Goal: Information Seeking & Learning: Find specific fact

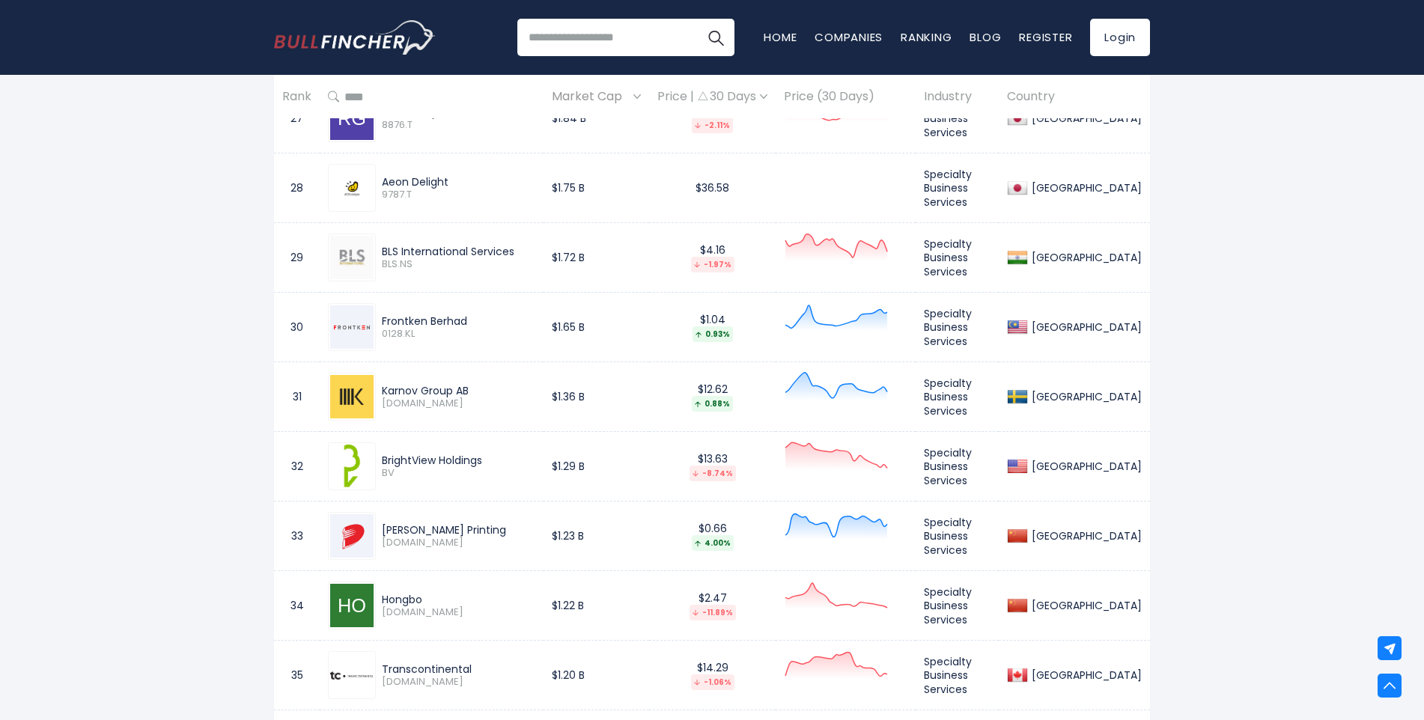
scroll to position [2584, 0]
drag, startPoint x: 476, startPoint y: 392, endPoint x: 380, endPoint y: 386, distance: 95.3
click at [380, 386] on div "Karnov Group AB [DOMAIN_NAME]" at bounding box center [456, 397] width 160 height 26
copy div "Karnov Group AB"
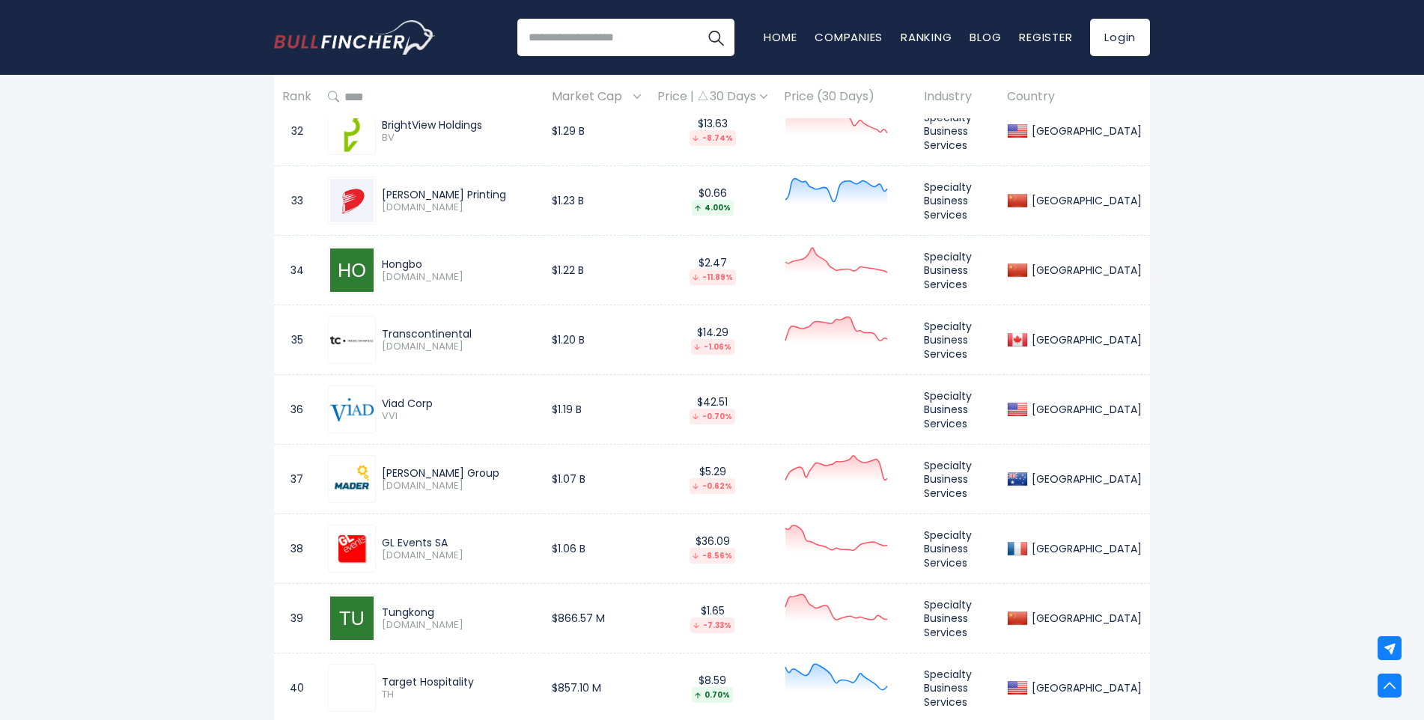
scroll to position [2959, 0]
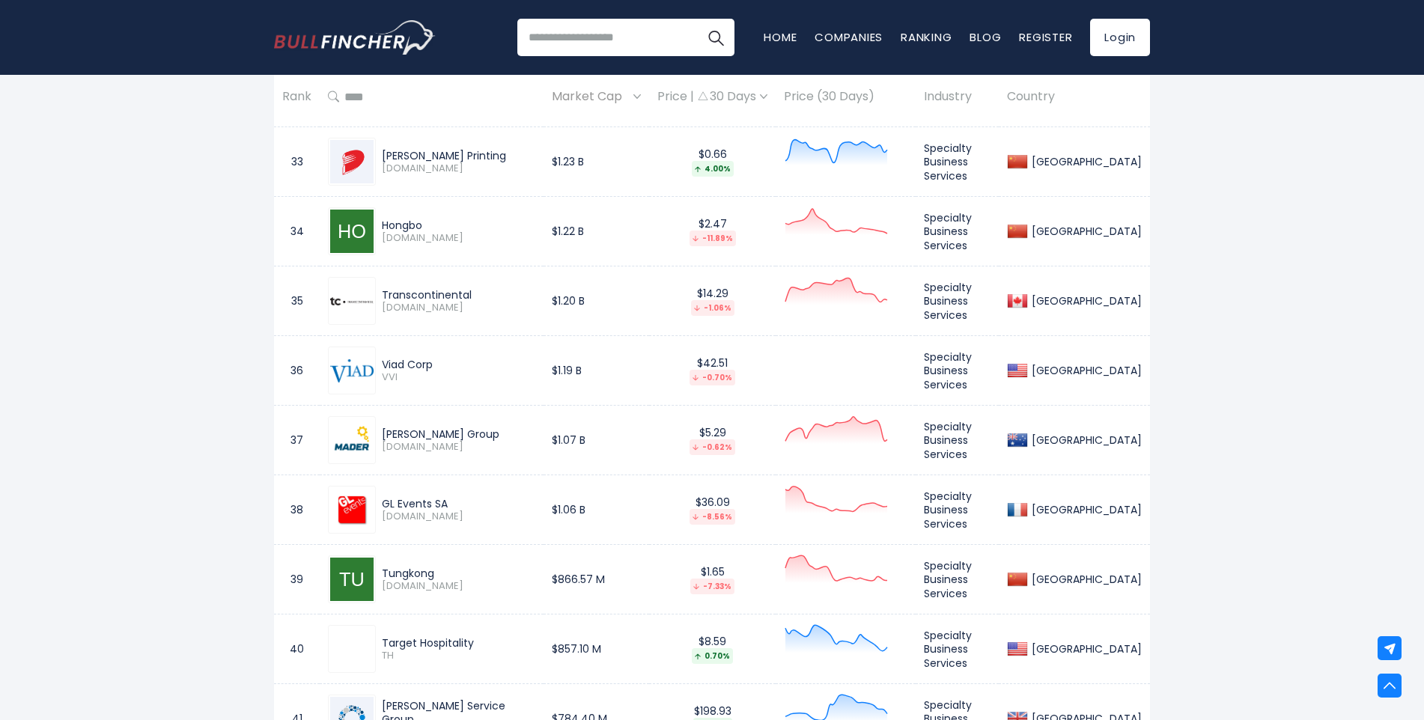
click at [349, 152] on img at bounding box center [351, 161] width 43 height 43
drag, startPoint x: 425, startPoint y: 225, endPoint x: 365, endPoint y: 225, distance: 60.7
click at [365, 225] on div "Hongbo [DOMAIN_NAME]" at bounding box center [431, 231] width 207 height 48
copy div "Hongbo"
click at [513, 245] on div "Hongbo [DOMAIN_NAME]" at bounding box center [431, 231] width 207 height 48
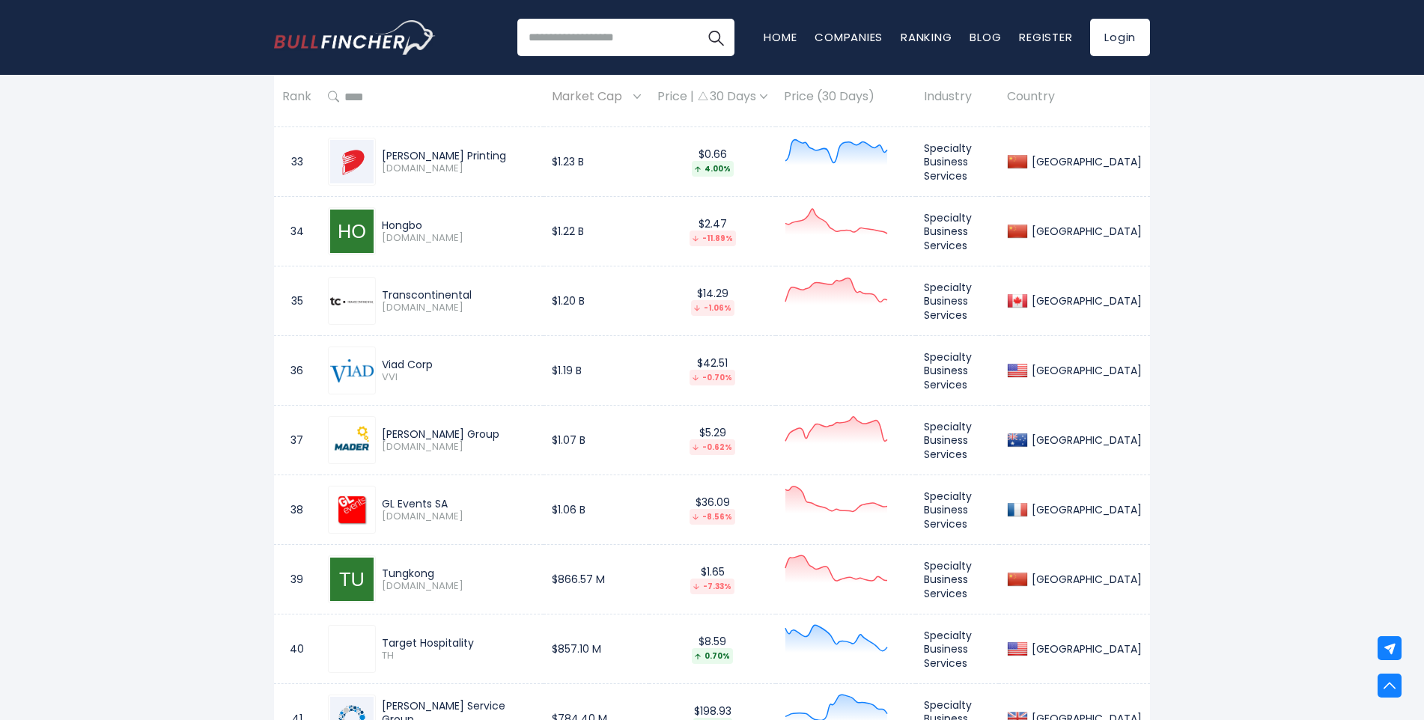
drag, startPoint x: 474, startPoint y: 300, endPoint x: 380, endPoint y: 299, distance: 93.6
click at [380, 299] on div "Transcontinental [DOMAIN_NAME]" at bounding box center [456, 301] width 160 height 26
copy div "Transcontinental"
drag, startPoint x: 450, startPoint y: 362, endPoint x: 383, endPoint y: 365, distance: 66.8
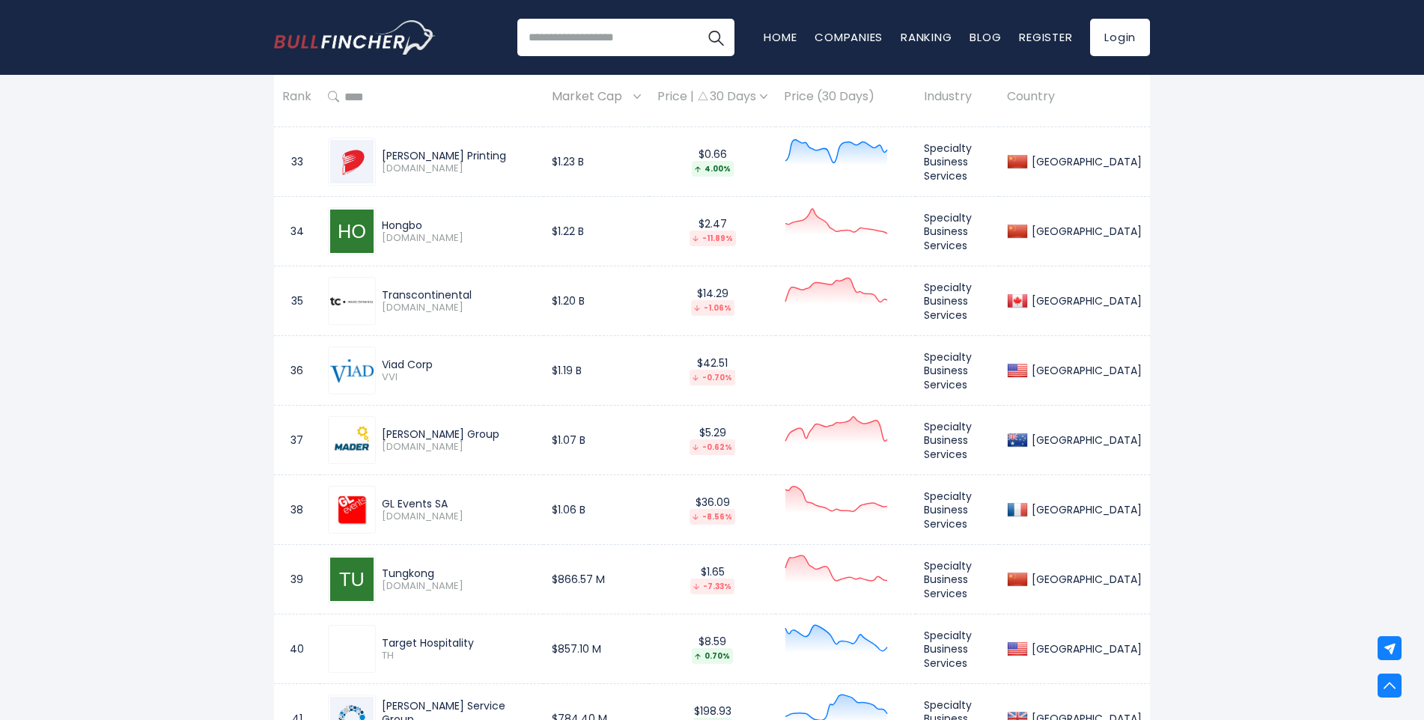
click at [383, 365] on div "Viad Corp" at bounding box center [459, 364] width 154 height 13
copy div "Viad Corp"
drag, startPoint x: 454, startPoint y: 442, endPoint x: 372, endPoint y: 440, distance: 81.7
click at [372, 440] on div "[PERSON_NAME] Group [DOMAIN_NAME]" at bounding box center [431, 440] width 207 height 48
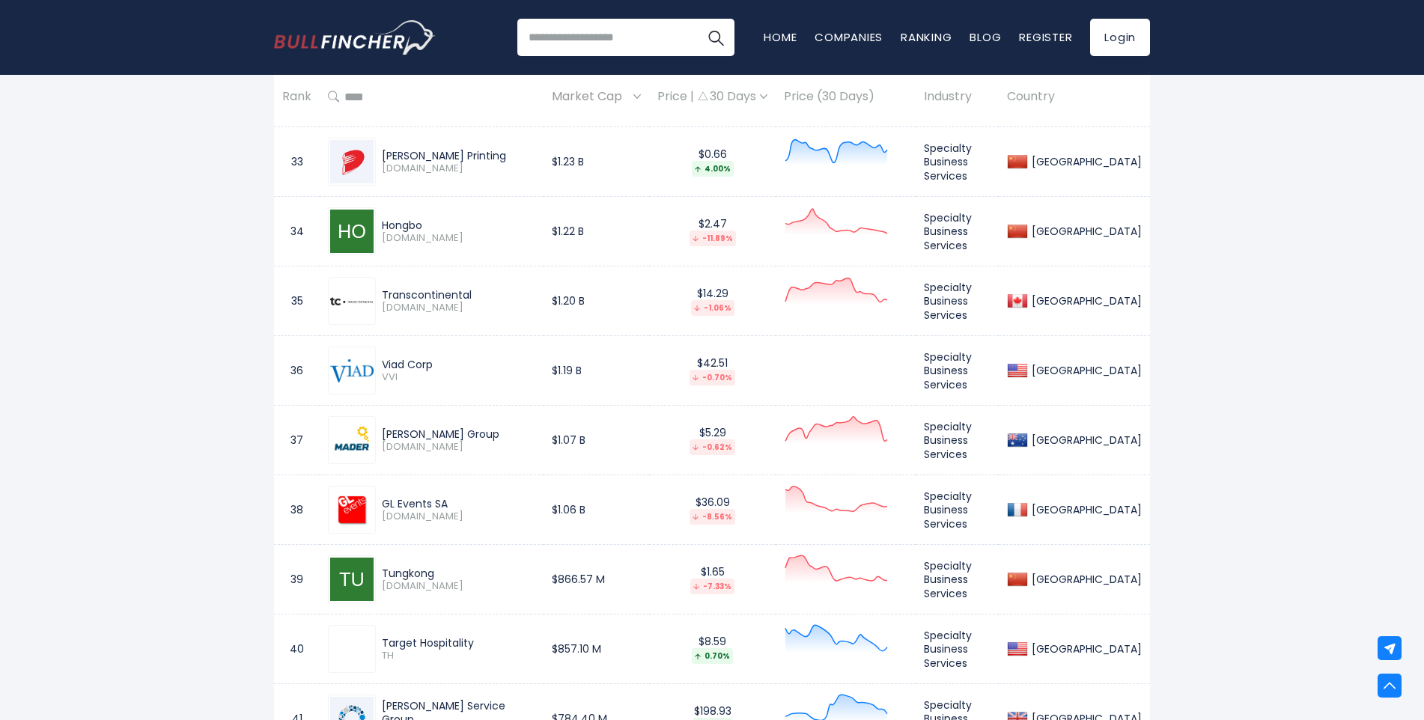
click at [372, 440] on img at bounding box center [351, 440] width 43 height 43
click at [436, 439] on div "[PERSON_NAME] Group" at bounding box center [459, 434] width 154 height 13
drag, startPoint x: 455, startPoint y: 434, endPoint x: 382, endPoint y: 439, distance: 72.8
click at [382, 439] on div "[PERSON_NAME] Group" at bounding box center [459, 434] width 154 height 13
copy div "[PERSON_NAME] Group"
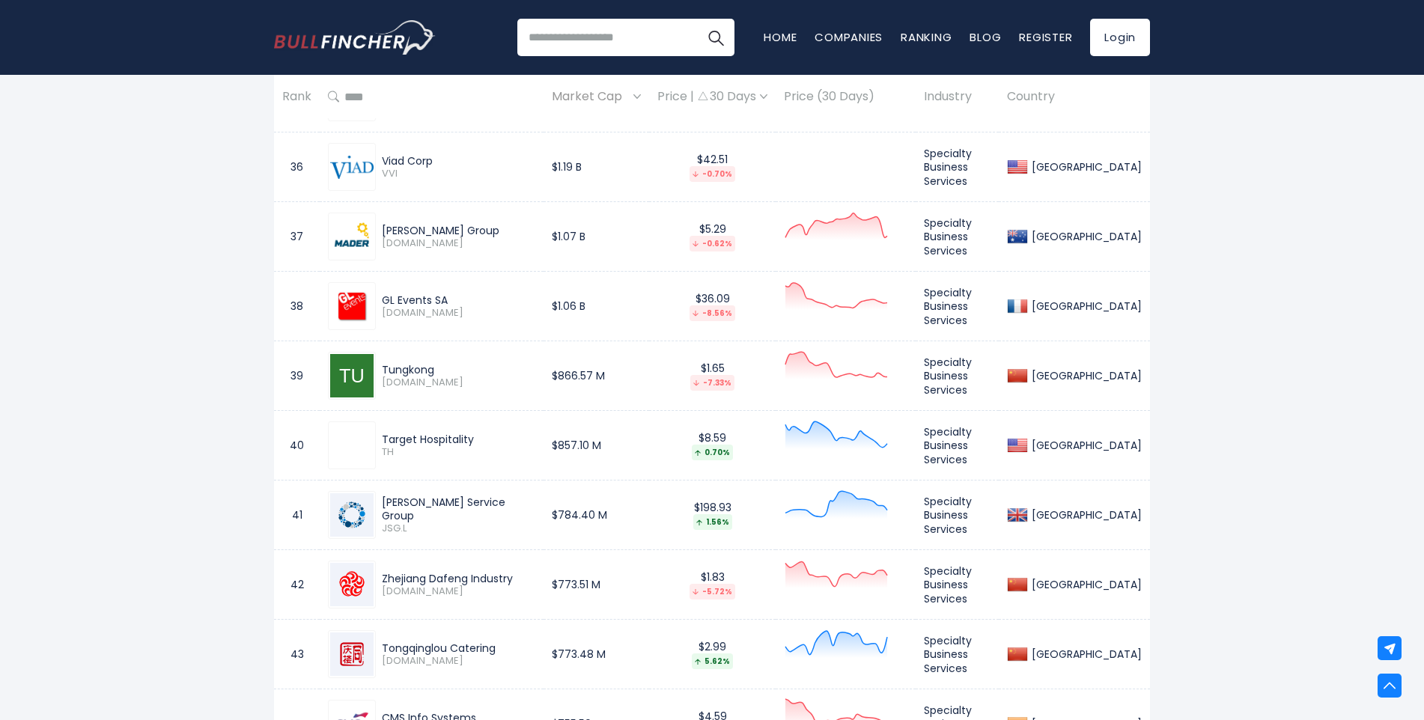
scroll to position [3184, 0]
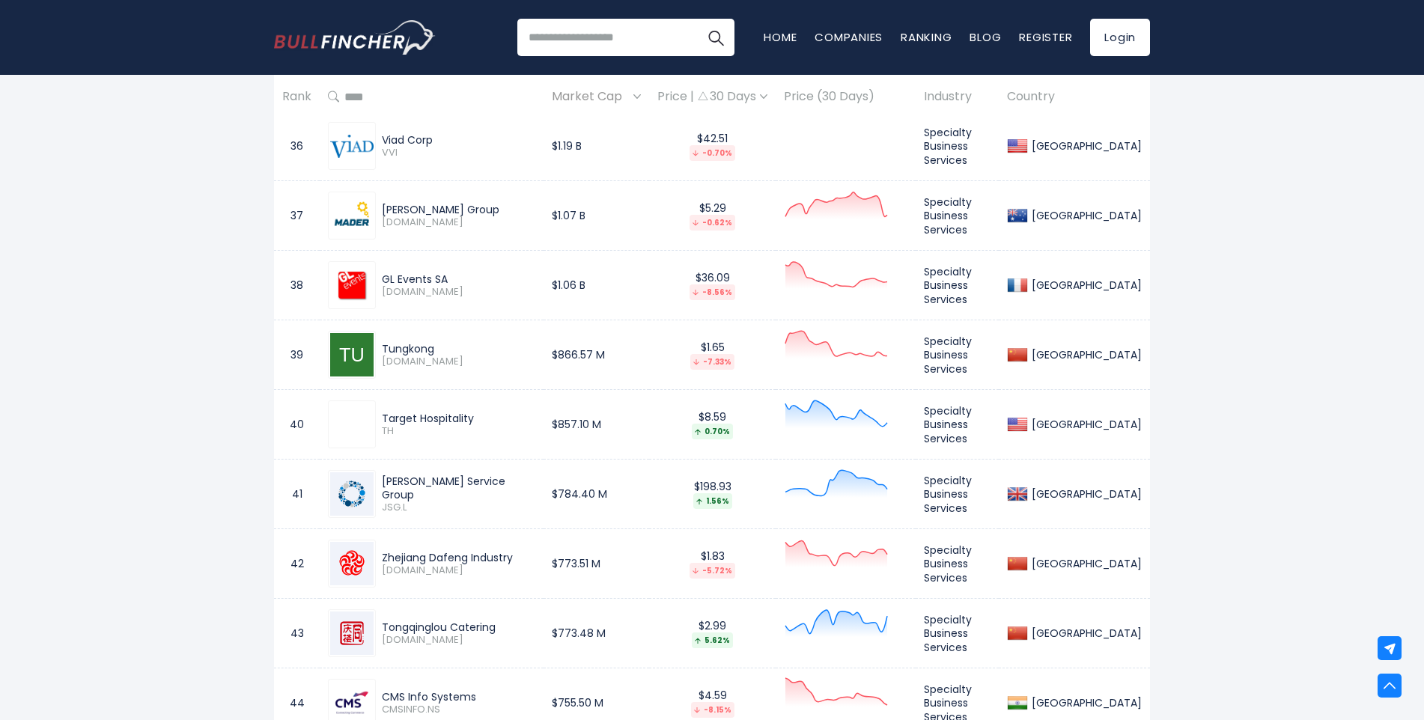
drag, startPoint x: 452, startPoint y: 280, endPoint x: 383, endPoint y: 279, distance: 68.2
click at [383, 279] on div "GL Events SA" at bounding box center [459, 279] width 154 height 13
copy div "GL Events SA"
drag, startPoint x: 432, startPoint y: 350, endPoint x: 369, endPoint y: 343, distance: 63.3
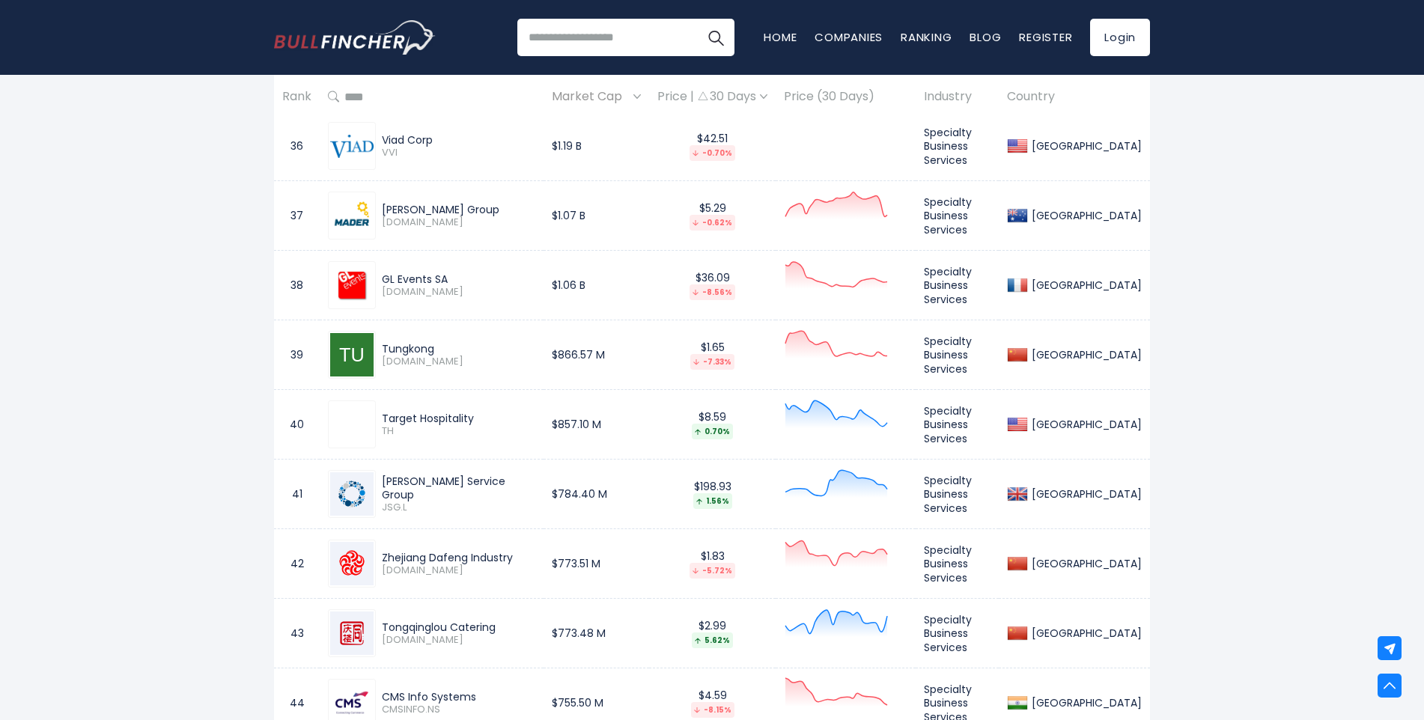
click at [369, 343] on div "Tungkong [DOMAIN_NAME]" at bounding box center [431, 355] width 207 height 48
copy div "Tungkong"
drag, startPoint x: 476, startPoint y: 422, endPoint x: 370, endPoint y: 420, distance: 105.6
click at [370, 420] on div "Target Hospitality TH" at bounding box center [431, 425] width 207 height 48
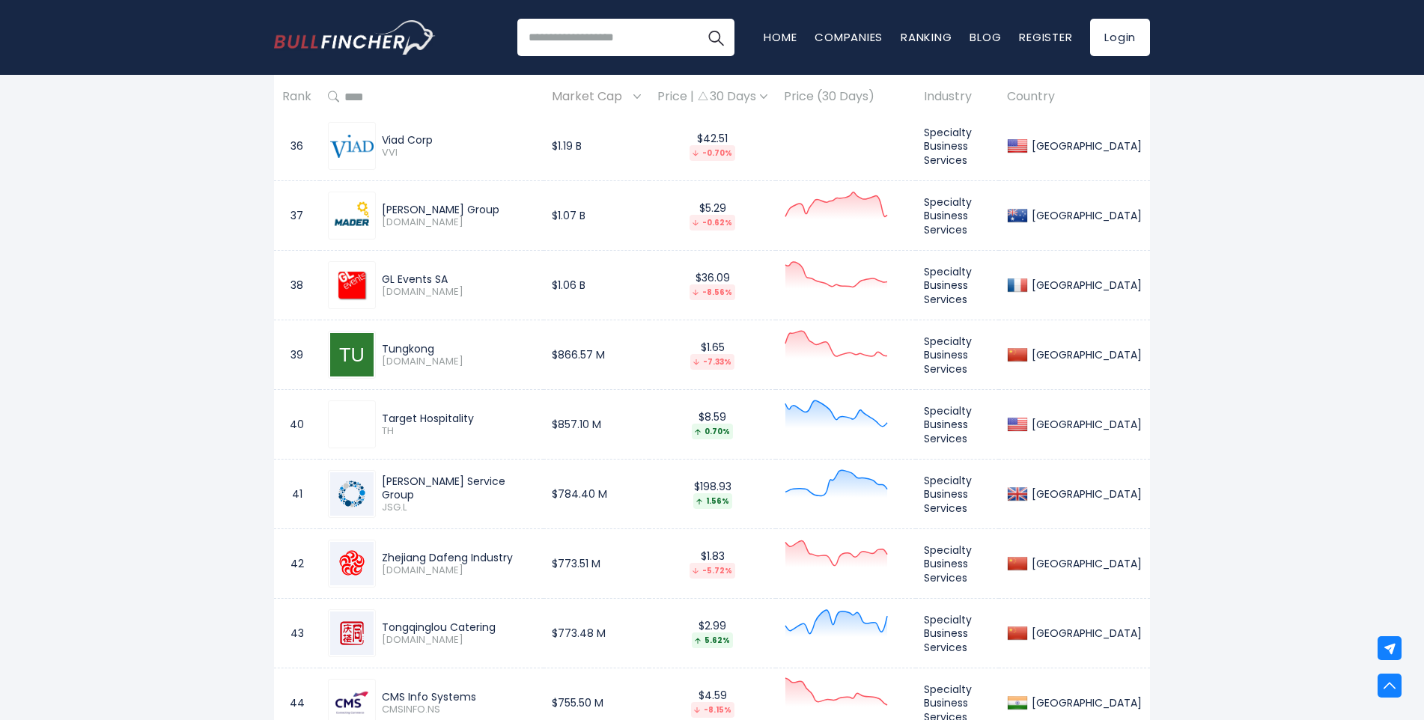
copy div "Target Hospitality"
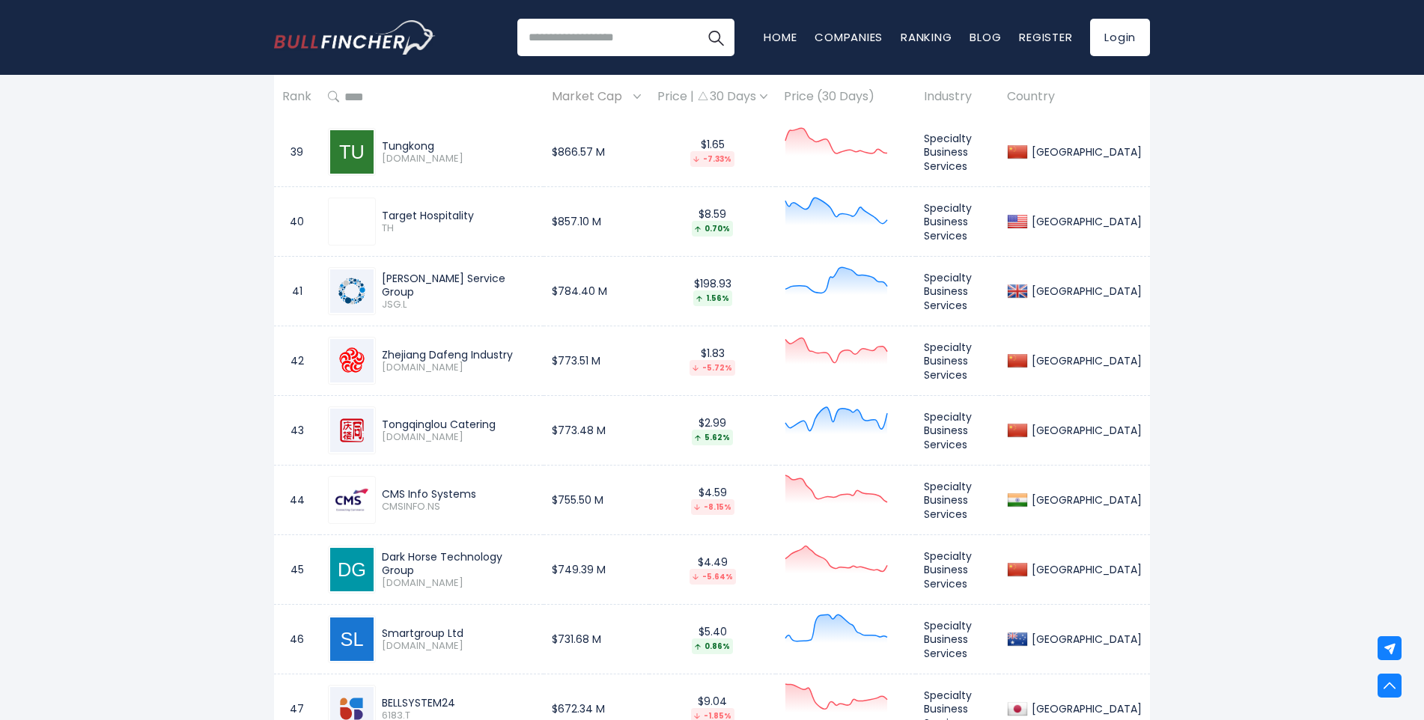
scroll to position [3408, 0]
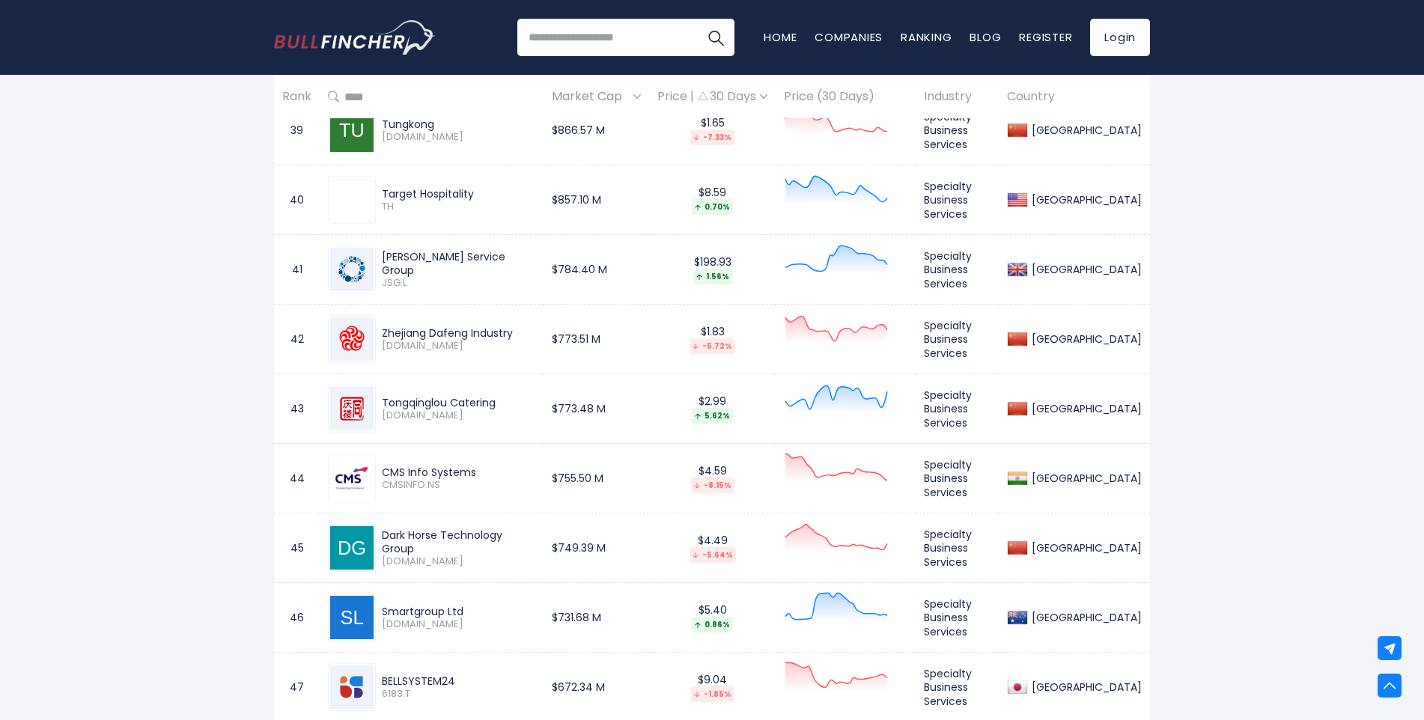
drag, startPoint x: 511, startPoint y: 264, endPoint x: 379, endPoint y: 261, distance: 131.8
click at [379, 261] on div "[PERSON_NAME] Service Group JSG.L" at bounding box center [456, 270] width 160 height 40
click at [377, 261] on div "[PERSON_NAME] Service Group JSG.L" at bounding box center [456, 270] width 160 height 40
drag, startPoint x: 518, startPoint y: 267, endPoint x: 380, endPoint y: 269, distance: 138.6
click at [380, 269] on div "[PERSON_NAME] Service Group JSG.L" at bounding box center [456, 270] width 160 height 40
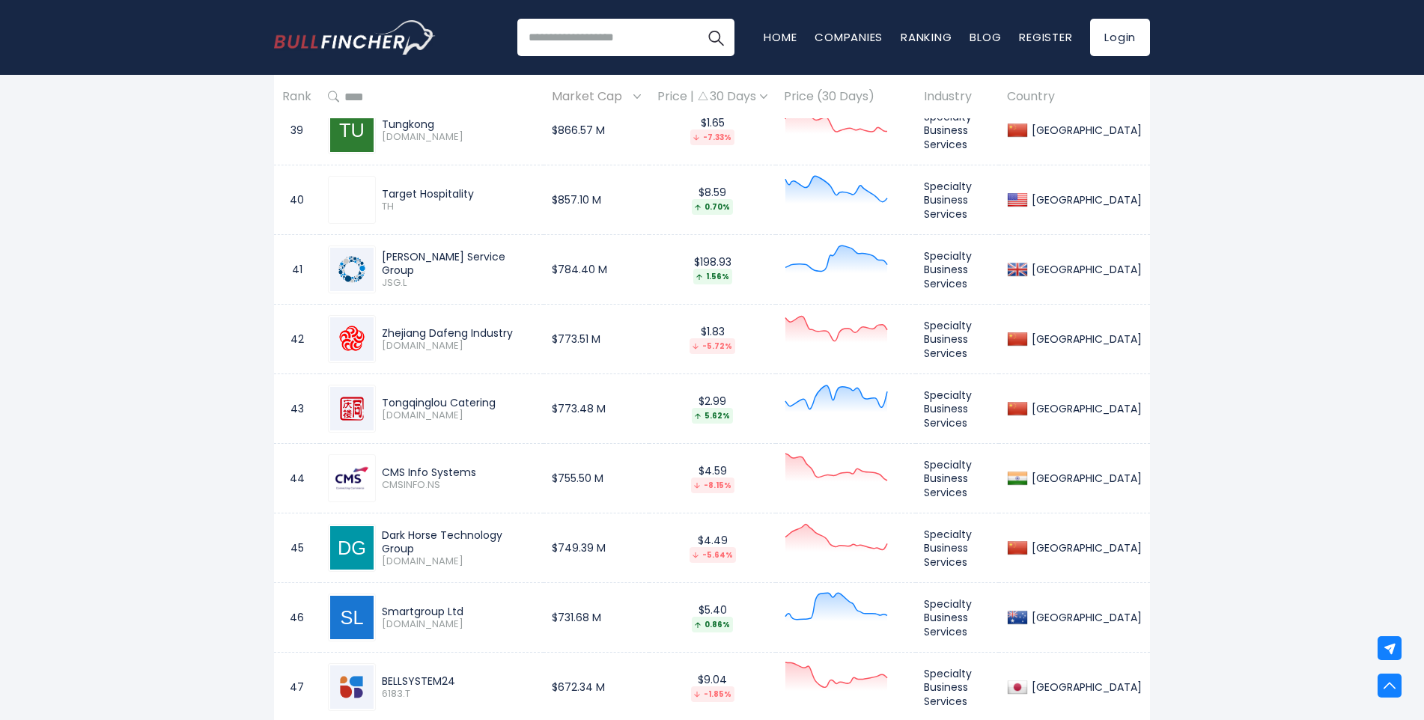
copy div "[PERSON_NAME] Service Group"
drag, startPoint x: 512, startPoint y: 336, endPoint x: 366, endPoint y: 328, distance: 146.3
click at [366, 328] on div "Zhejiang Dafeng Industry [DOMAIN_NAME]" at bounding box center [431, 339] width 207 height 48
copy div "Zhejiang Dafeng Industry"
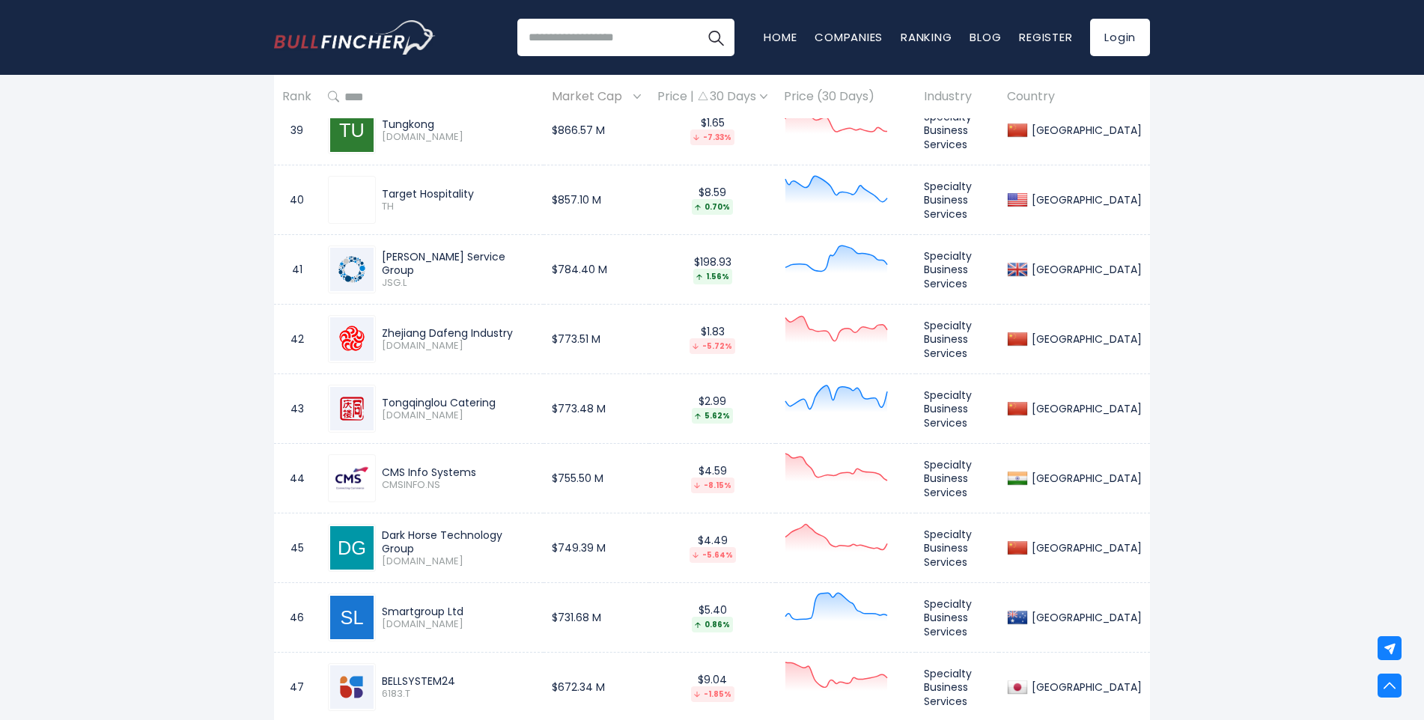
click at [522, 418] on span "[DOMAIN_NAME]" at bounding box center [459, 416] width 154 height 13
drag, startPoint x: 494, startPoint y: 400, endPoint x: 380, endPoint y: 395, distance: 113.9
click at [380, 396] on div "Tongqinglou Catering [DOMAIN_NAME]" at bounding box center [456, 409] width 160 height 26
drag, startPoint x: 483, startPoint y: 466, endPoint x: 374, endPoint y: 468, distance: 109.4
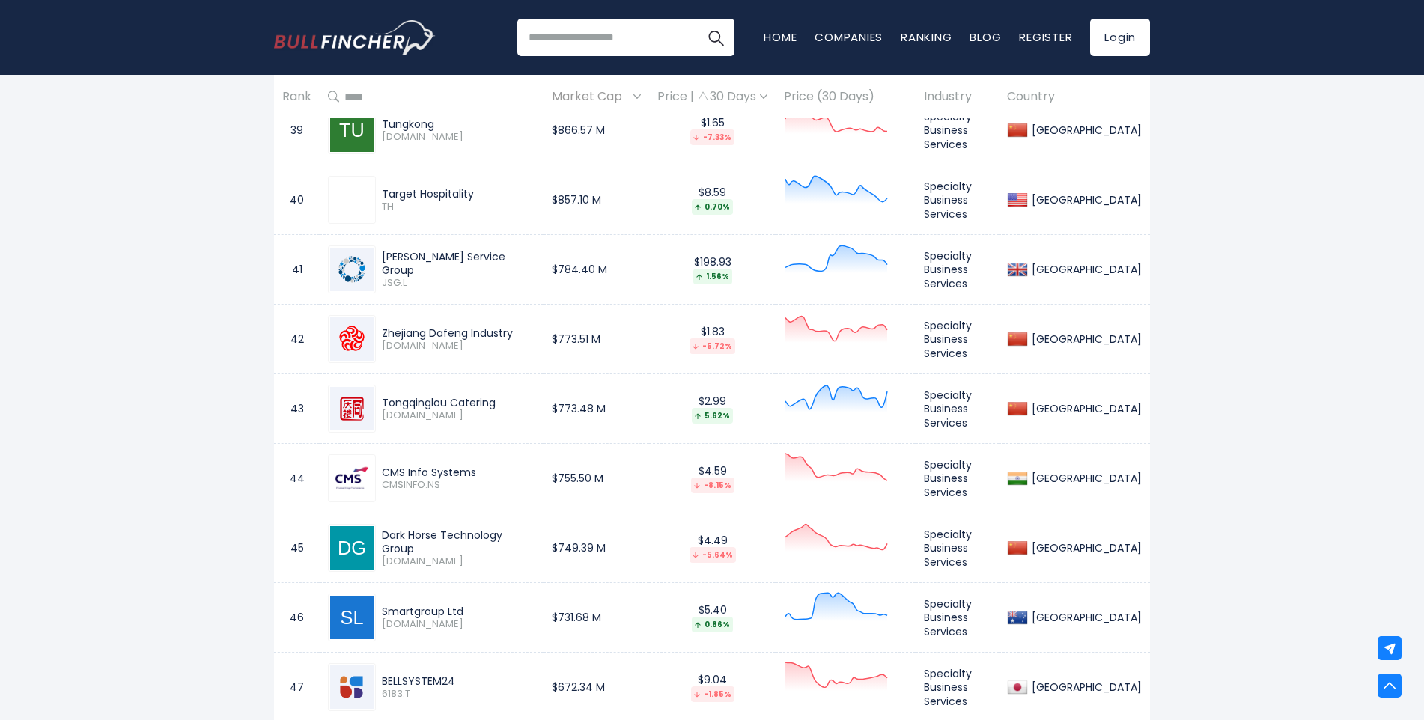
click at [374, 468] on div "CMS Info Systems CMSINFO.NS" at bounding box center [431, 479] width 207 height 48
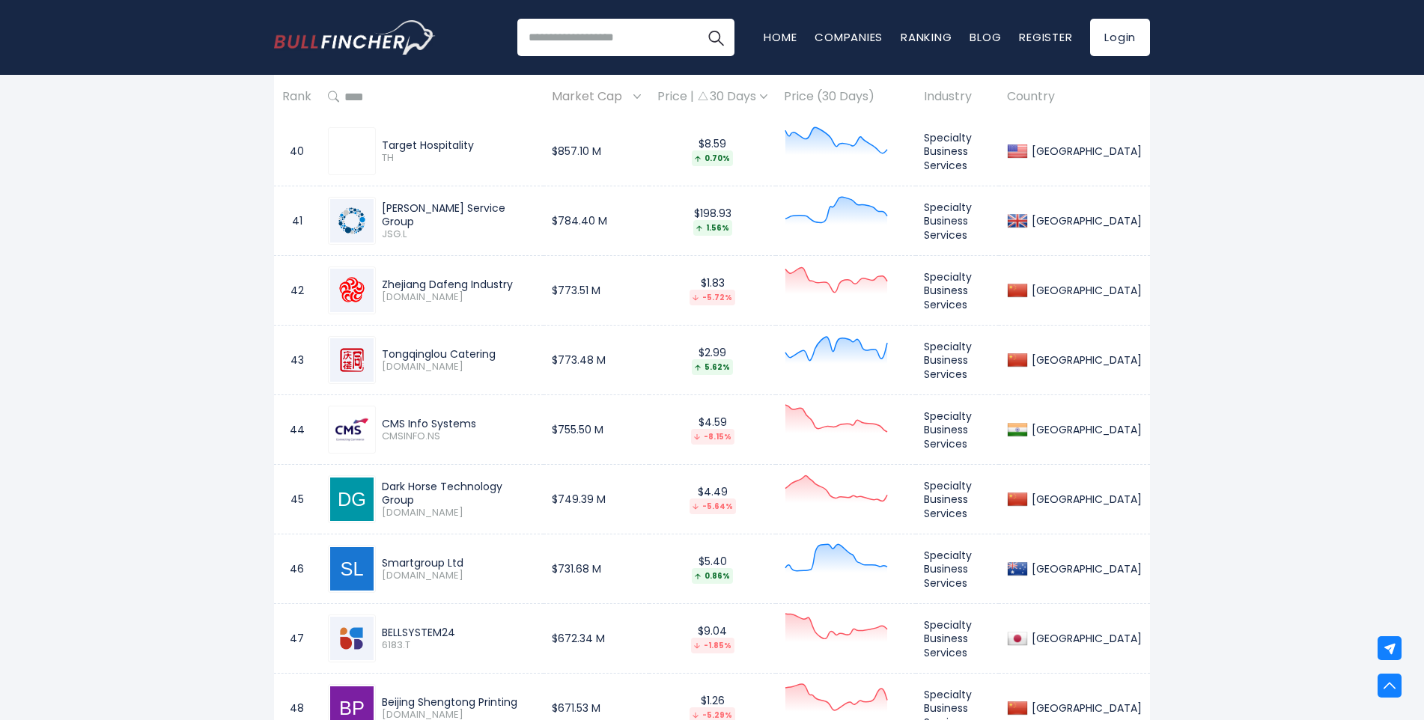
scroll to position [3483, 0]
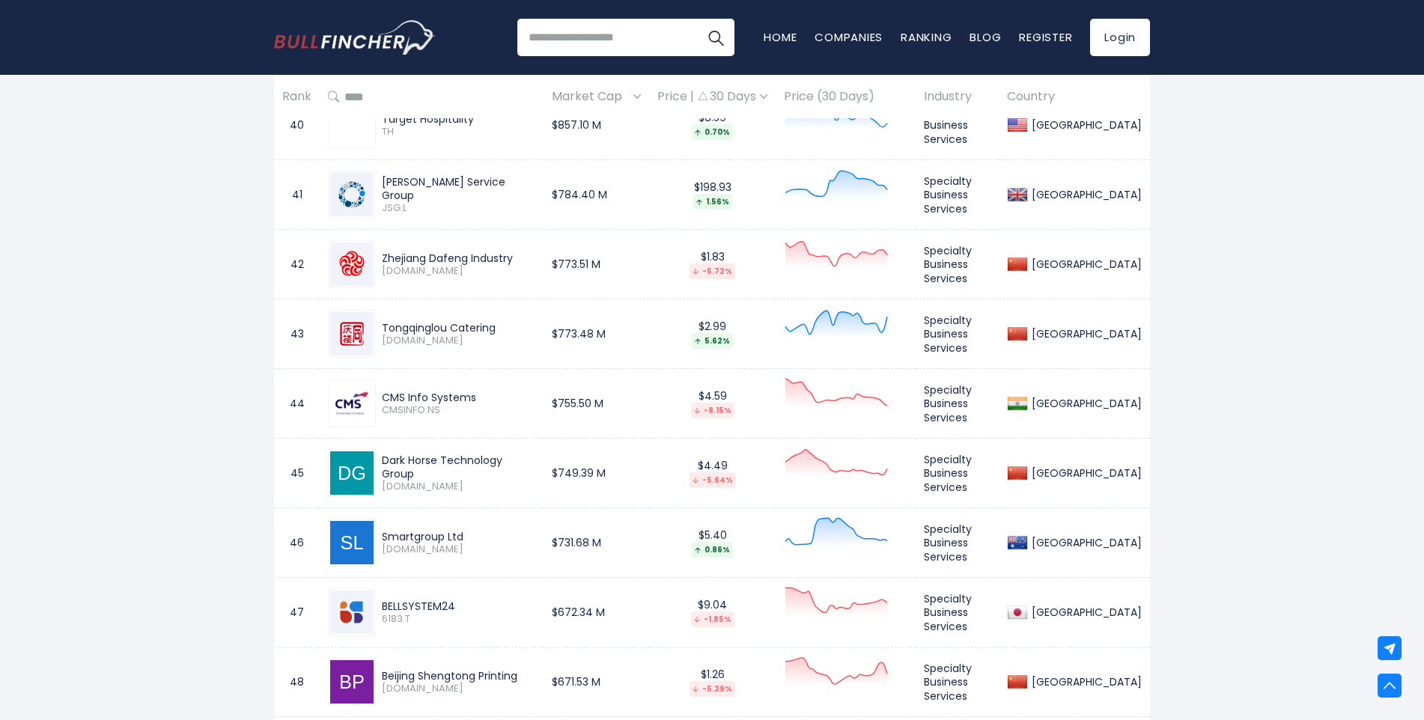
drag, startPoint x: 544, startPoint y: 472, endPoint x: 385, endPoint y: 467, distance: 159.6
click at [385, 467] on div "Dark Horse Technology Group" at bounding box center [459, 467] width 154 height 27
